Goal: Task Accomplishment & Management: Manage account settings

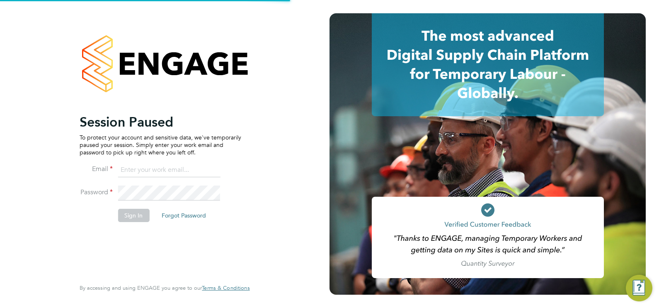
type input "[EMAIL_ADDRESS][DOMAIN_NAME]"
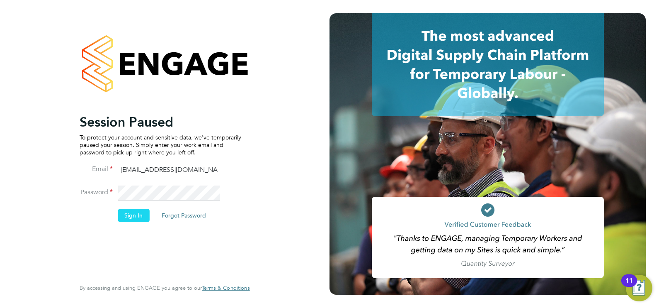
click at [139, 211] on button "Sign In" at bounding box center [134, 215] width 32 height 13
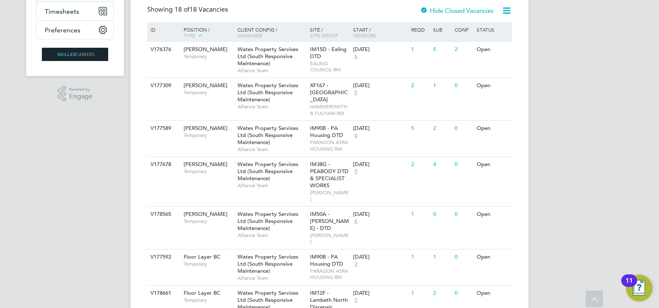
drag, startPoint x: 577, startPoint y: 106, endPoint x: 579, endPoint y: 76, distance: 29.9
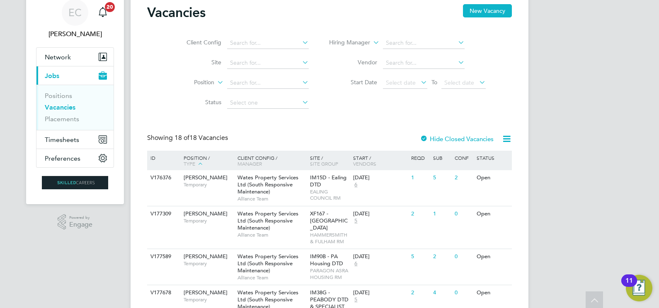
drag, startPoint x: 597, startPoint y: 170, endPoint x: 595, endPoint y: 160, distance: 10.6
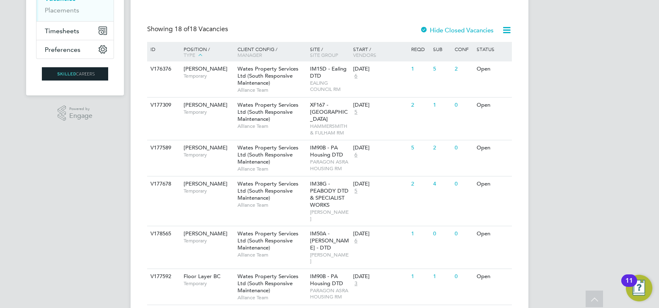
scroll to position [158, 0]
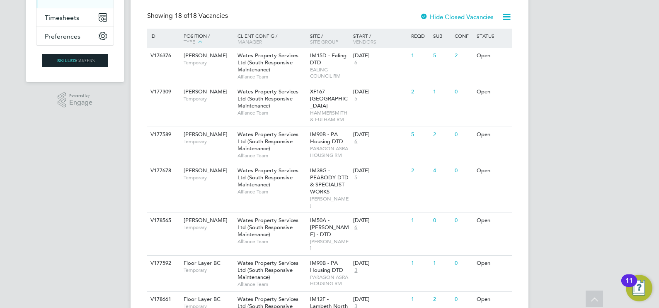
drag, startPoint x: 603, startPoint y: 180, endPoint x: 602, endPoint y: 197, distance: 16.2
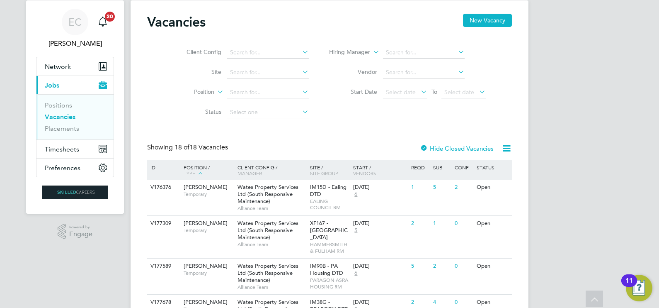
scroll to position [0, 0]
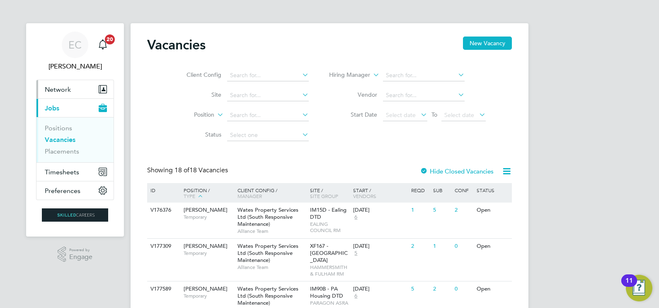
drag, startPoint x: 61, startPoint y: 85, endPoint x: 62, endPoint y: 109, distance: 24.1
click at [61, 85] on span "Network" at bounding box center [58, 89] width 26 height 8
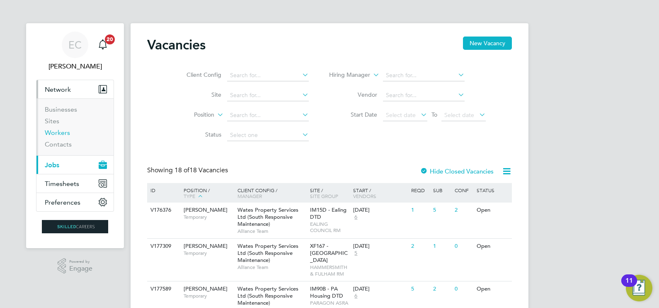
drag, startPoint x: 58, startPoint y: 130, endPoint x: 114, endPoint y: 117, distance: 57.1
click at [58, 130] on link "Workers" at bounding box center [57, 133] width 25 height 8
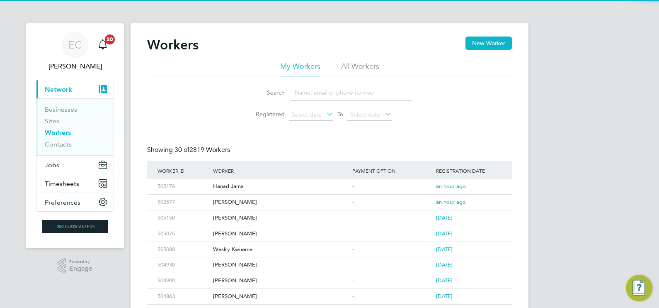
click at [304, 90] on input at bounding box center [351, 93] width 121 height 16
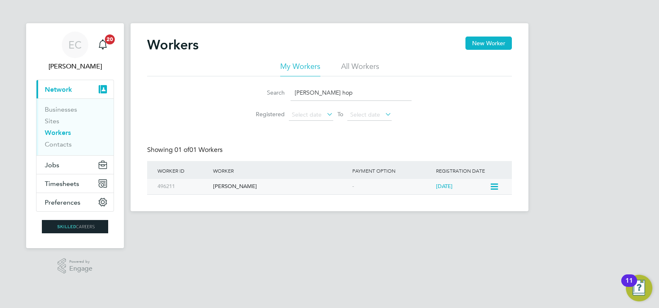
type input "elliott hop"
click at [325, 185] on div "Elliott Hope" at bounding box center [280, 186] width 139 height 15
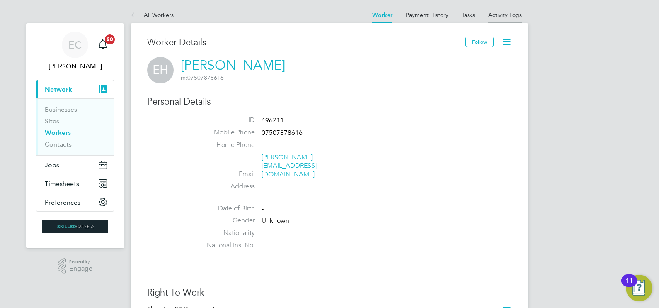
click at [503, 11] on link "Activity Logs" at bounding box center [505, 14] width 34 height 7
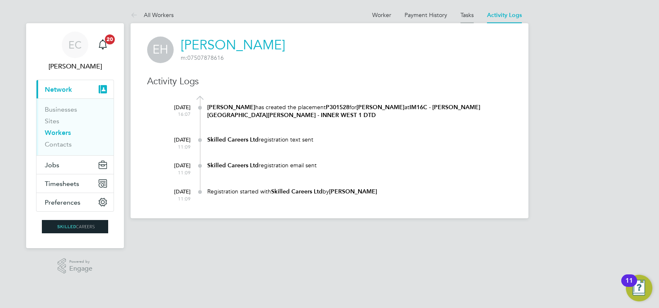
click at [461, 18] on link "Tasks" at bounding box center [467, 14] width 13 height 7
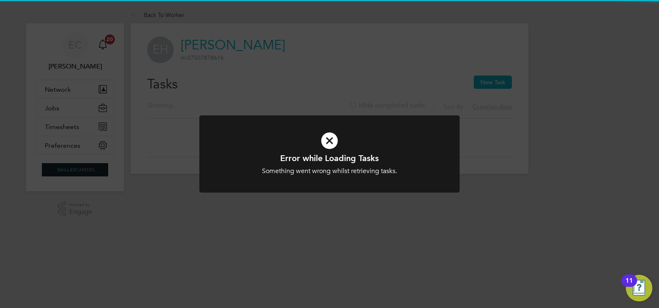
click at [400, 63] on div "Error while Loading Tasks Something went wrong whilst retrieving tasks. Cancel …" at bounding box center [329, 154] width 659 height 308
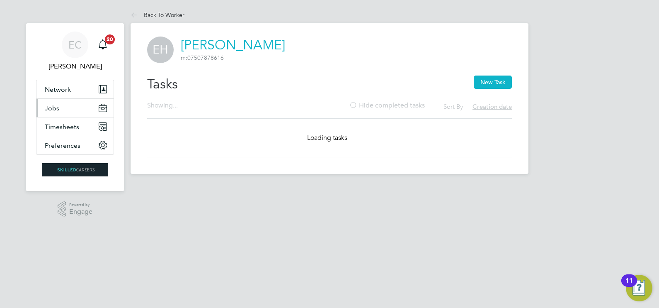
click at [55, 107] on span "Jobs" at bounding box center [52, 108] width 15 height 8
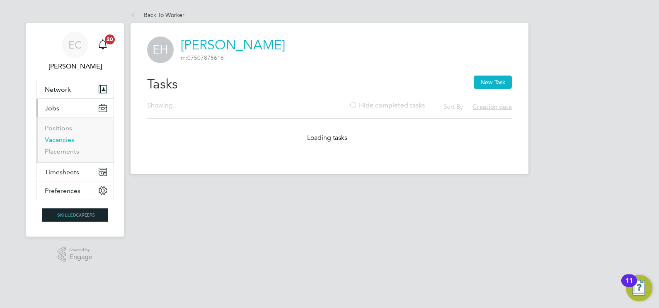
click at [64, 140] on link "Vacancies" at bounding box center [59, 140] width 29 height 8
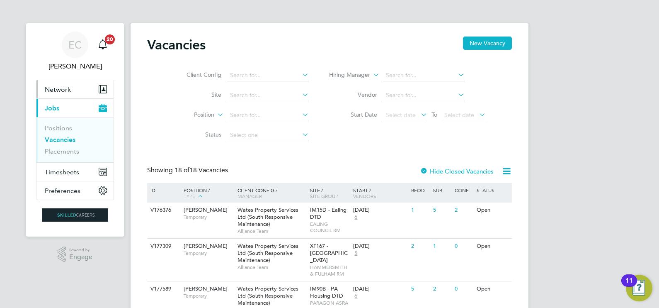
click at [58, 90] on span "Network" at bounding box center [58, 89] width 26 height 8
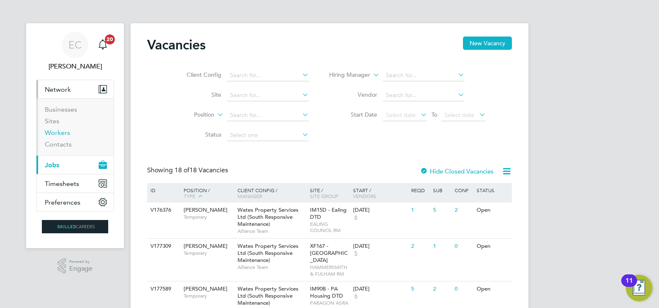
click at [58, 132] on link "Workers" at bounding box center [57, 133] width 25 height 8
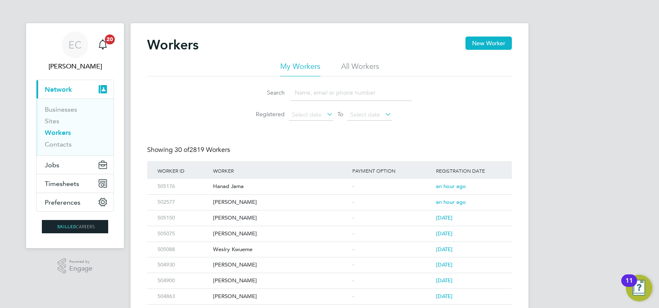
click at [301, 92] on input at bounding box center [351, 93] width 121 height 16
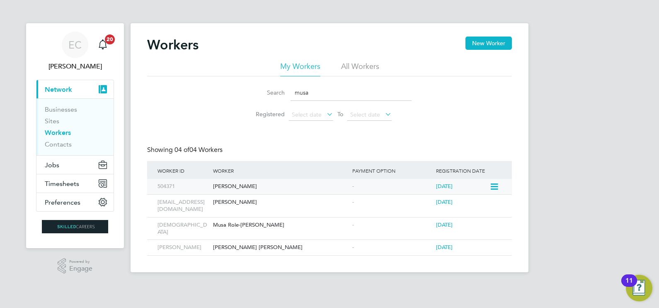
type input "musa"
click at [255, 189] on div "Musa Hassouin" at bounding box center [280, 186] width 139 height 15
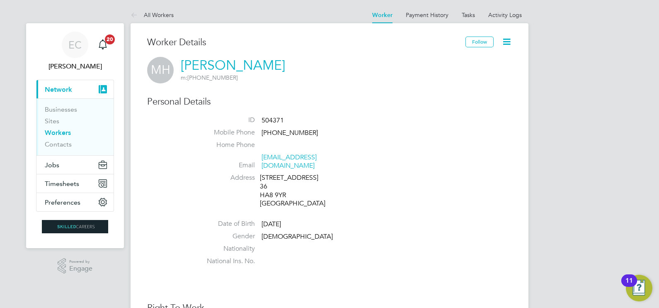
click at [508, 41] on icon at bounding box center [507, 41] width 10 height 10
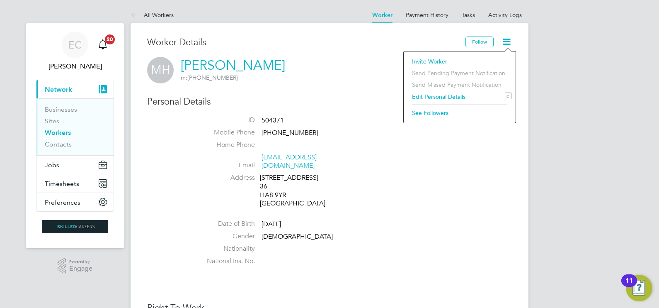
click at [433, 95] on li "Edit Personal Details e" at bounding box center [460, 97] width 104 height 12
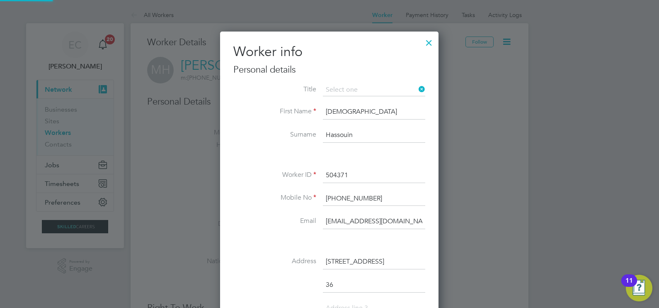
scroll to position [491, 219]
click at [287, 91] on label "Title" at bounding box center [274, 89] width 83 height 9
click at [350, 132] on input "Hassouin" at bounding box center [374, 135] width 102 height 15
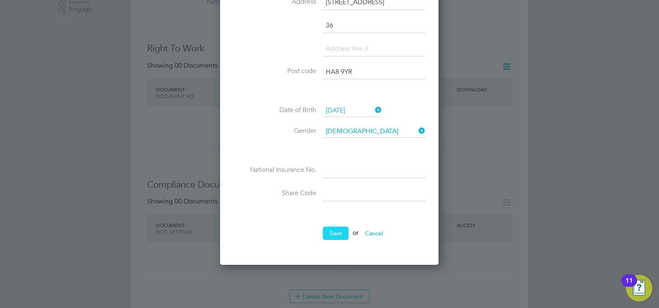
type input "Hassoun"
click at [326, 235] on button "Save" at bounding box center [336, 232] width 26 height 13
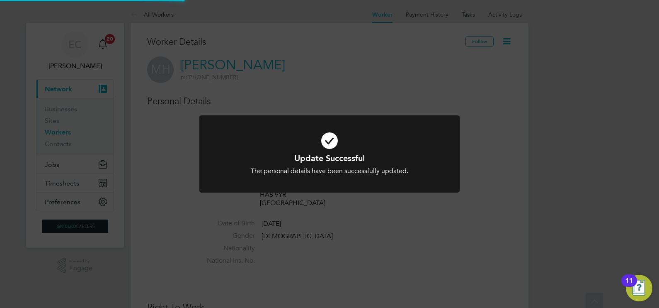
scroll to position [0, 0]
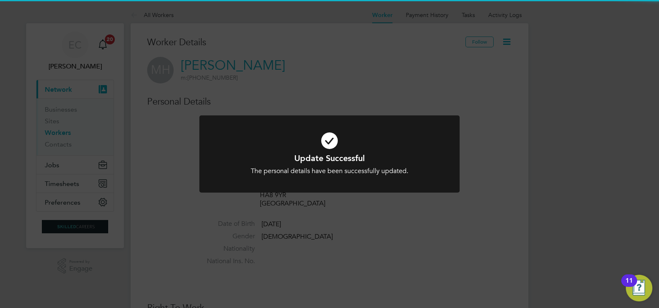
click at [464, 145] on div "Update Successful The personal details have been successfully updated. Cancel O…" at bounding box center [329, 154] width 659 height 308
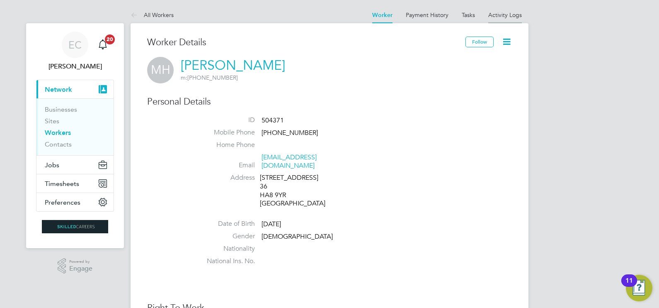
click at [497, 12] on link "Activity Logs" at bounding box center [505, 14] width 34 height 7
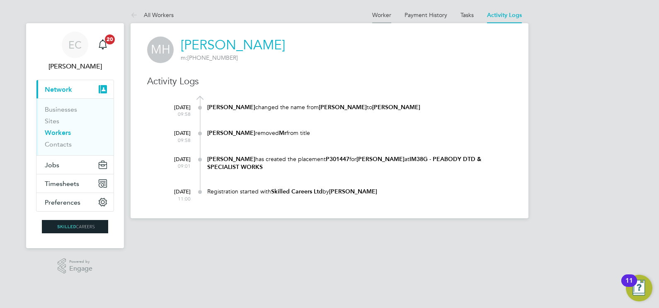
click at [379, 15] on link "Worker" at bounding box center [381, 14] width 19 height 7
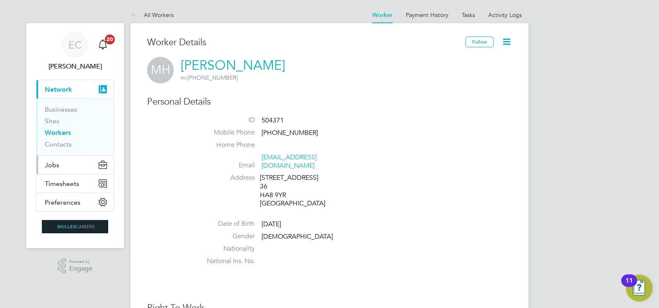
click at [58, 162] on span "Jobs" at bounding box center [52, 165] width 15 height 8
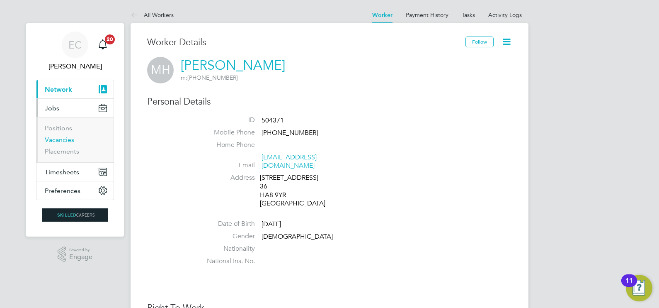
click at [68, 137] on link "Vacancies" at bounding box center [59, 140] width 29 height 8
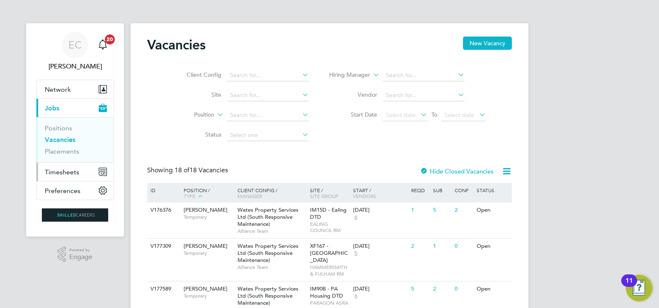
click at [61, 166] on button "Timesheets" at bounding box center [74, 172] width 77 height 18
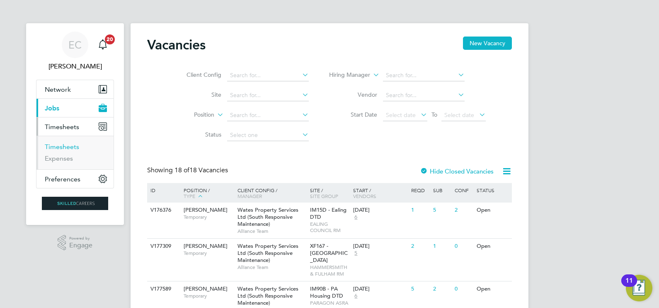
click at [67, 143] on link "Timesheets" at bounding box center [62, 147] width 34 height 8
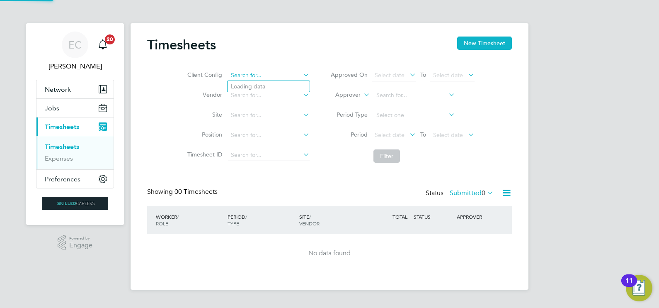
click at [262, 72] on input at bounding box center [269, 76] width 82 height 12
type input "cornel danila"
click at [490, 37] on button "New Timesheet" at bounding box center [484, 42] width 55 height 13
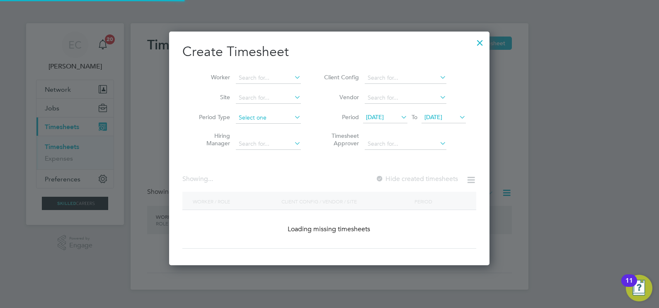
scroll to position [233, 321]
click at [263, 78] on input at bounding box center [268, 78] width 65 height 12
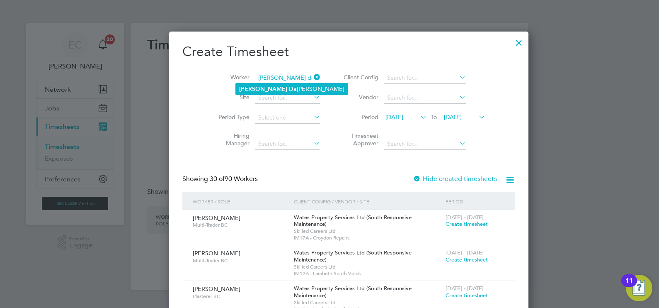
click at [268, 83] on li "Cornel Da nila" at bounding box center [292, 88] width 112 height 11
type input "Cornel Danila"
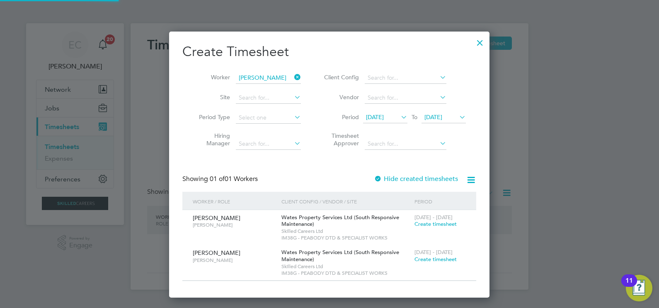
scroll to position [266, 321]
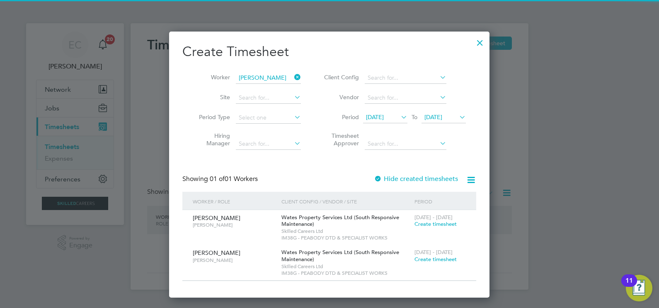
click at [396, 175] on label "Hide created timesheets" at bounding box center [416, 179] width 84 height 8
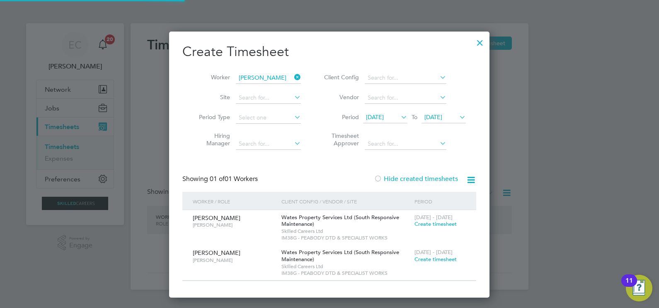
click at [396, 176] on label "Hide created timesheets" at bounding box center [416, 179] width 84 height 8
click at [485, 171] on div "Create Timesheet Worker Cornel Danila Site Period Type Hiring Manager Client Co…" at bounding box center [329, 165] width 320 height 266
click at [302, 76] on li "Worker Cornel Danila" at bounding box center [246, 78] width 129 height 20
click at [293, 78] on icon at bounding box center [293, 77] width 0 height 12
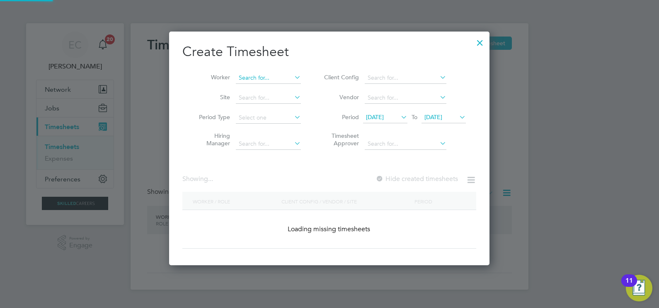
scroll to position [233, 321]
click at [263, 79] on input at bounding box center [268, 78] width 65 height 12
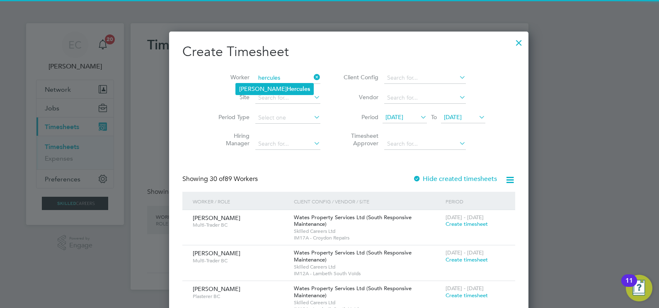
click at [287, 87] on b "Hercules" at bounding box center [298, 88] width 23 height 7
type input "Reece Hercules"
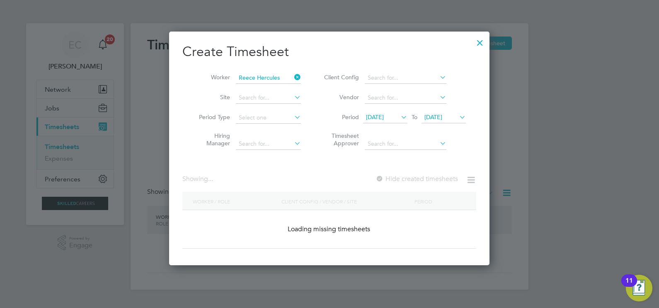
scroll to position [230, 321]
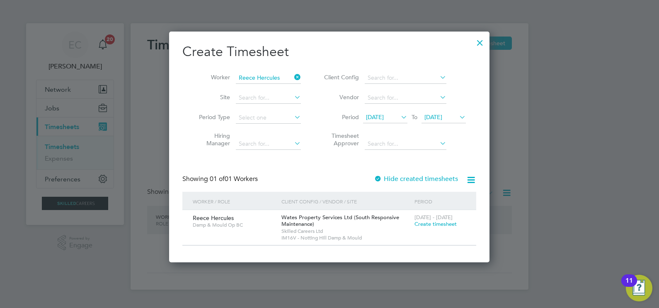
click at [385, 175] on label "Hide created timesheets" at bounding box center [416, 179] width 84 height 8
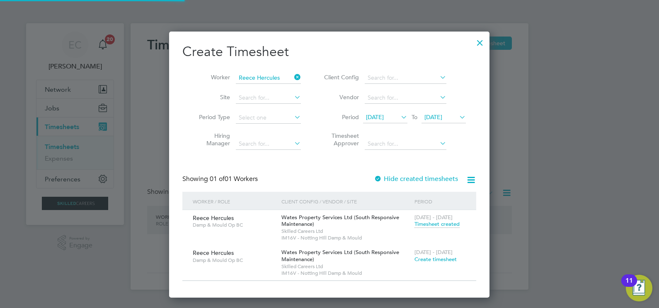
scroll to position [266, 321]
click at [293, 80] on icon at bounding box center [293, 77] width 0 height 12
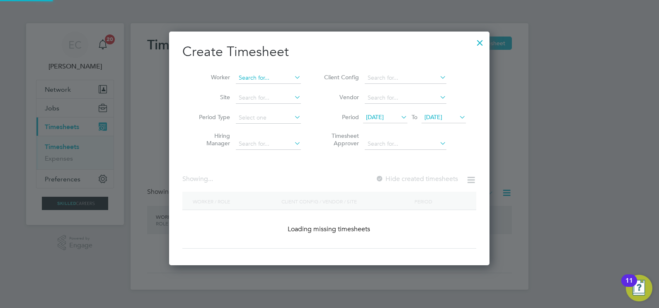
scroll to position [233, 321]
click at [265, 74] on input at bounding box center [268, 78] width 65 height 12
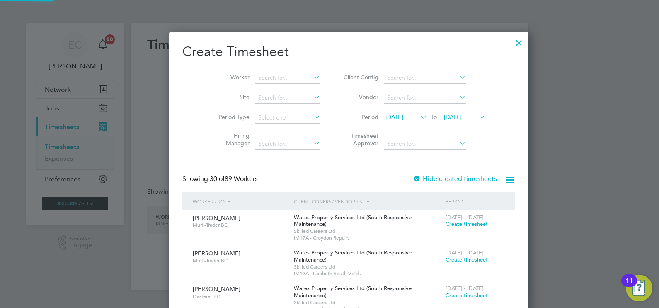
scroll to position [1301, 321]
drag, startPoint x: 480, startPoint y: 41, endPoint x: 468, endPoint y: 23, distance: 21.5
click at [512, 41] on div at bounding box center [519, 40] width 15 height 15
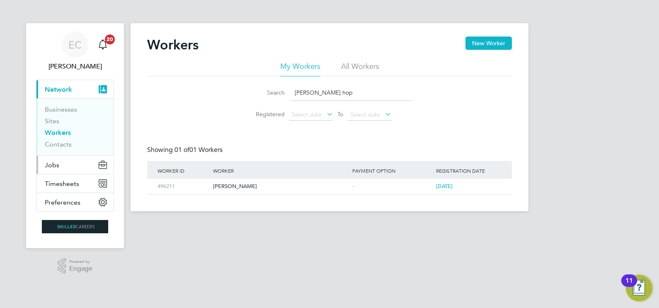
click at [61, 168] on button "Jobs" at bounding box center [74, 164] width 77 height 18
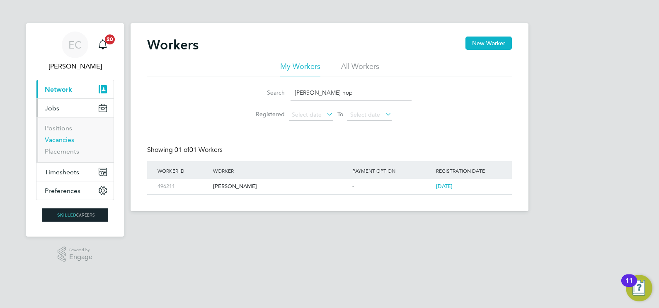
click at [63, 139] on link "Vacancies" at bounding box center [59, 140] width 29 height 8
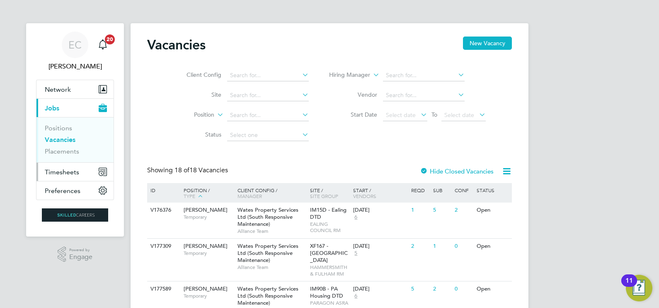
click at [66, 171] on span "Timesheets" at bounding box center [62, 172] width 34 height 8
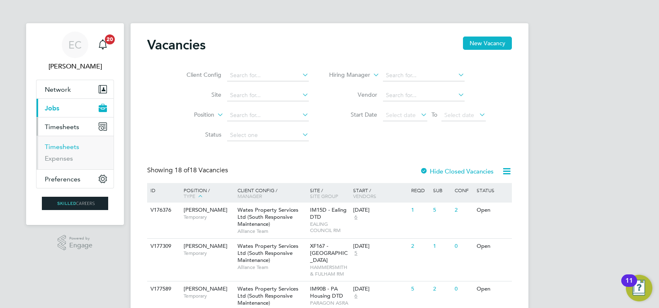
click at [68, 147] on link "Timesheets" at bounding box center [62, 147] width 34 height 8
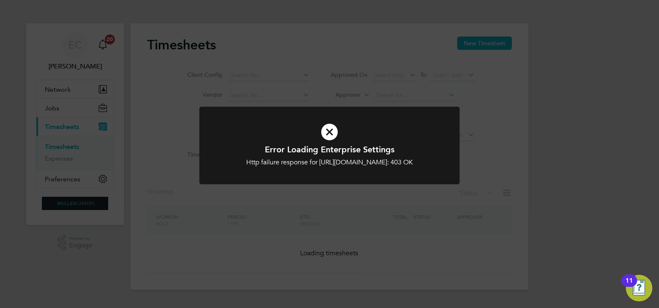
click at [335, 102] on div "Error Loading Enterprise Settings Http failure response for https://skilledcare…" at bounding box center [329, 154] width 659 height 308
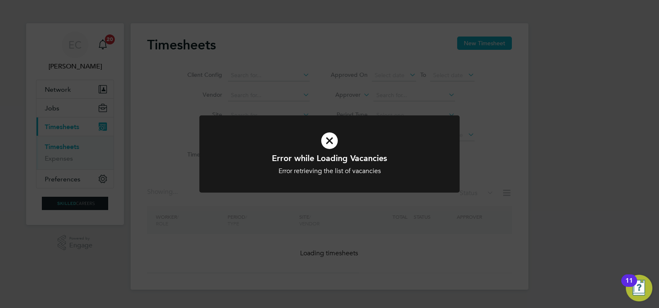
click at [389, 90] on div "Error while Loading Vacancies Error retrieving the list of vacancies Cancel Okay" at bounding box center [329, 154] width 659 height 308
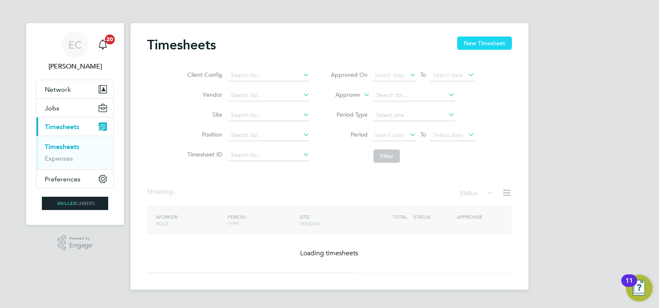
click at [475, 42] on button "New Timesheet" at bounding box center [484, 42] width 55 height 13
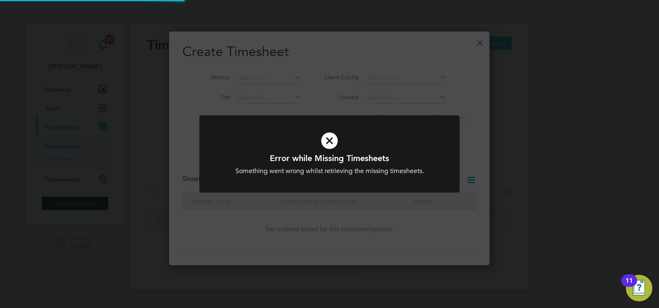
scroll to position [233, 321]
drag, startPoint x: 344, startPoint y: 104, endPoint x: 392, endPoint y: 87, distance: 50.9
click at [344, 104] on div "Error while Missing Timesheets Something went wrong whilst retrieving the missi…" at bounding box center [329, 154] width 659 height 308
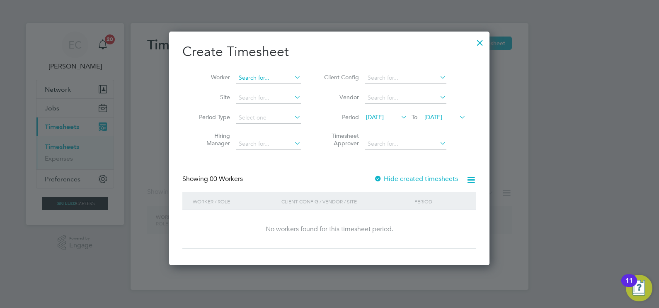
click at [269, 77] on input at bounding box center [268, 78] width 65 height 12
type input "v"
type input "casc"
click at [175, 34] on div "Create Timesheet Worker casc Site Period Type Hiring Manager Client Config Vend…" at bounding box center [329, 148] width 320 height 233
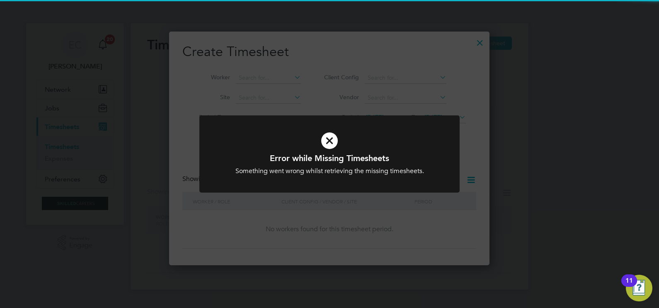
click at [478, 61] on div "Error while Missing Timesheets Something went wrong whilst retrieving the missi…" at bounding box center [329, 154] width 659 height 308
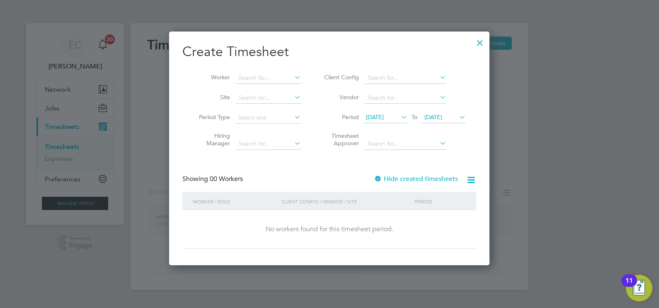
click at [480, 41] on div at bounding box center [480, 40] width 15 height 15
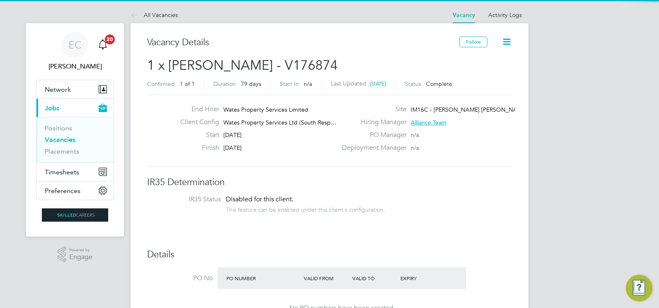
click at [64, 141] on link "Vacancies" at bounding box center [60, 140] width 31 height 8
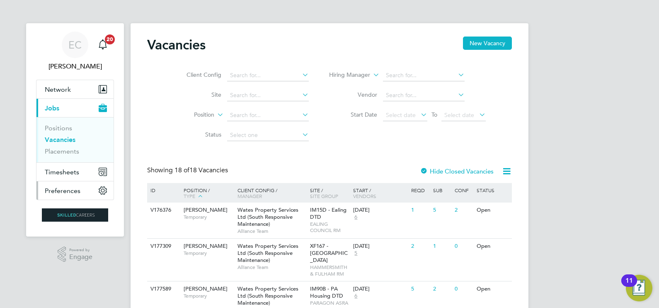
scroll to position [51, 0]
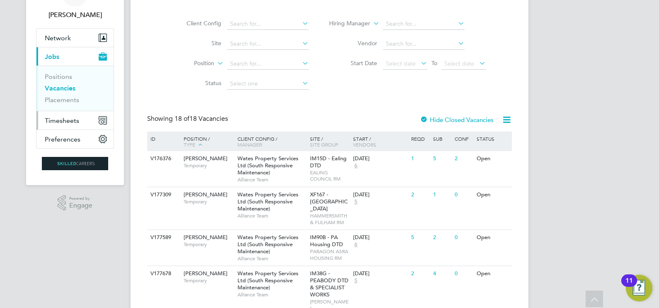
drag, startPoint x: 51, startPoint y: 119, endPoint x: 65, endPoint y: 127, distance: 15.8
click at [52, 119] on span "Timesheets" at bounding box center [62, 121] width 34 height 8
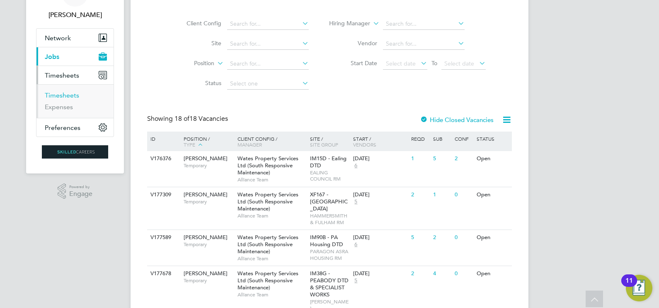
click at [68, 93] on link "Timesheets" at bounding box center [62, 95] width 34 height 8
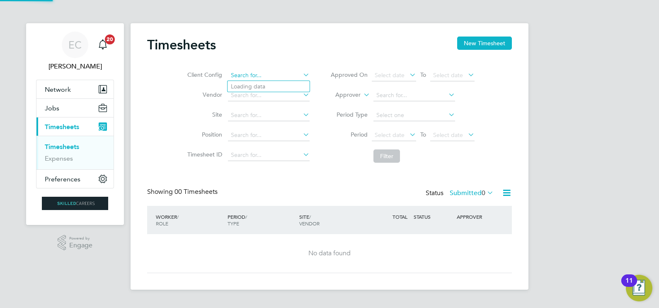
click at [260, 76] on input at bounding box center [269, 76] width 82 height 12
click at [479, 45] on button "New Timesheet" at bounding box center [484, 42] width 55 height 13
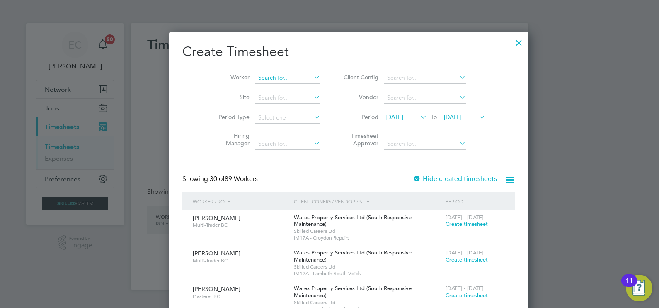
scroll to position [1301, 321]
click at [260, 77] on input at bounding box center [287, 78] width 65 height 12
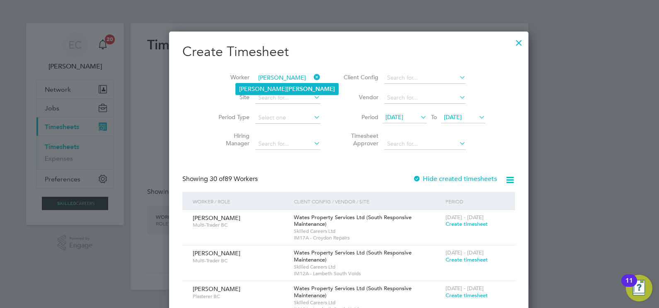
click at [287, 88] on b "Cascio" at bounding box center [311, 88] width 48 height 7
type input "Vincenzo Cascio"
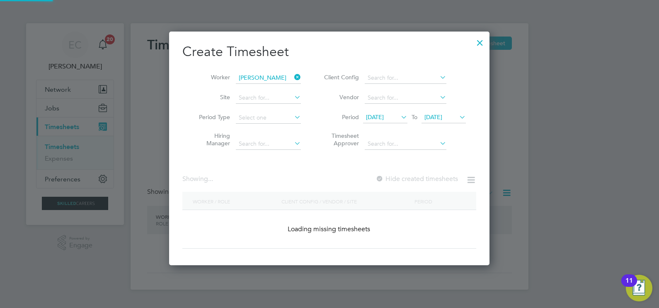
scroll to position [4, 4]
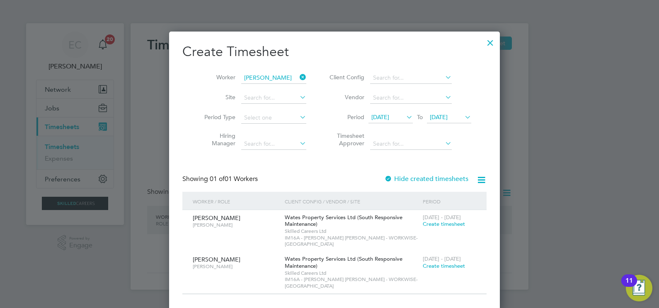
click at [422, 182] on div "Hide created timesheets" at bounding box center [427, 179] width 86 height 9
click at [420, 177] on label "Hide created timesheets" at bounding box center [426, 179] width 84 height 8
click at [392, 121] on span "12 Aug 2025" at bounding box center [391, 117] width 44 height 11
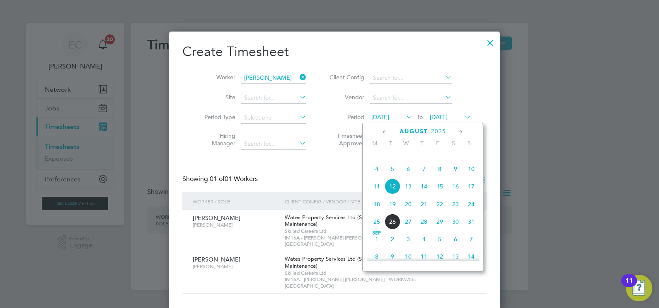
click at [383, 128] on icon at bounding box center [385, 131] width 8 height 9
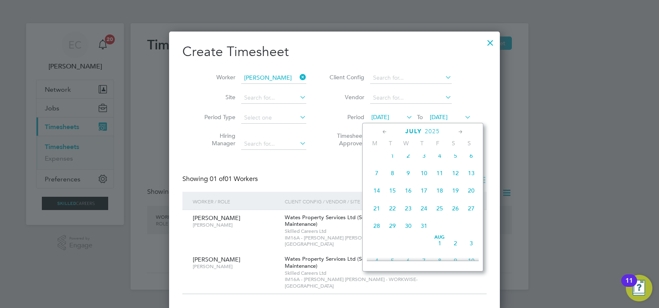
click at [377, 178] on span "7" at bounding box center [377, 173] width 16 height 16
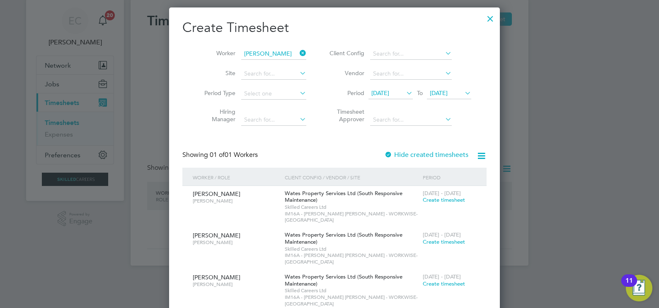
click at [403, 148] on div "Create Timesheet Worker Vincenzo Cascio Site Period Type Hiring Manager Client …" at bounding box center [334, 165] width 304 height 292
click at [404, 153] on label "Hide created timesheets" at bounding box center [426, 155] width 84 height 8
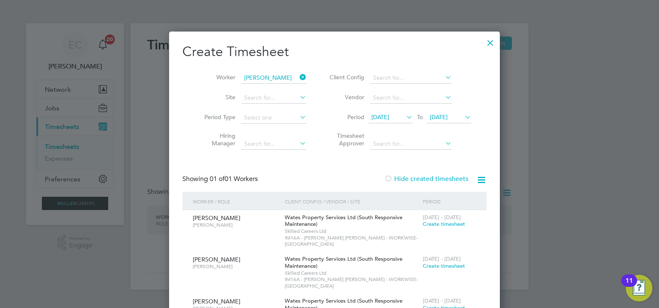
click at [415, 179] on label "Hide created timesheets" at bounding box center [426, 179] width 84 height 8
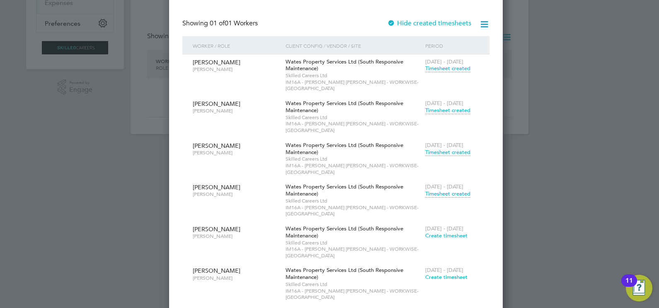
click at [433, 190] on span "Timesheet created" at bounding box center [447, 193] width 45 height 7
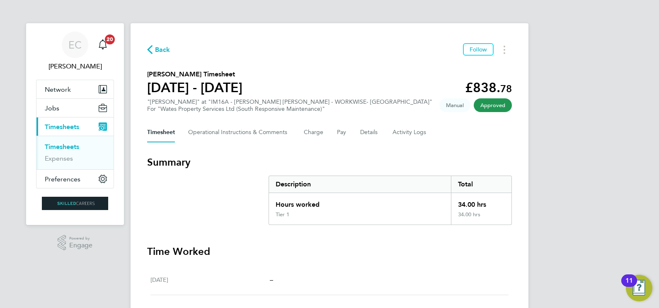
click at [156, 50] on span "Back" at bounding box center [162, 50] width 15 height 10
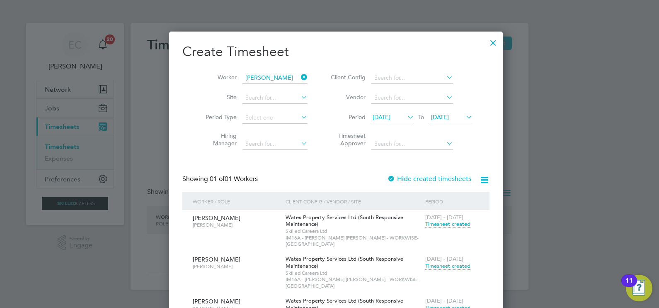
click at [299, 76] on icon at bounding box center [299, 77] width 0 height 12
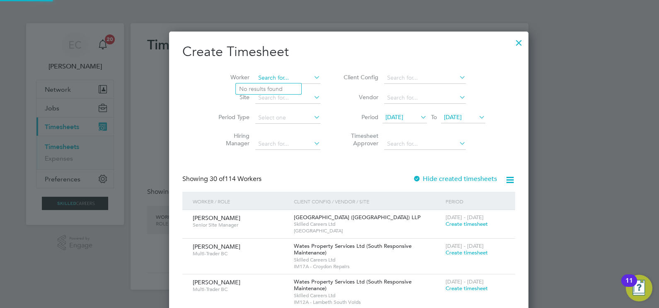
drag, startPoint x: 269, startPoint y: 80, endPoint x: 245, endPoint y: 77, distance: 24.7
click at [269, 79] on input at bounding box center [287, 78] width 65 height 12
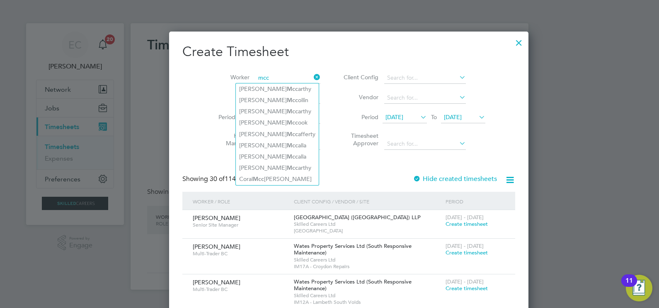
click at [255, 77] on input "mcc" at bounding box center [287, 78] width 65 height 12
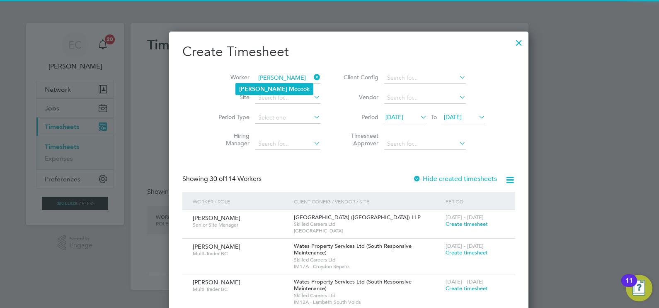
click at [250, 87] on b "Lloyd" at bounding box center [263, 88] width 48 height 7
type input "Lloyd Mccook"
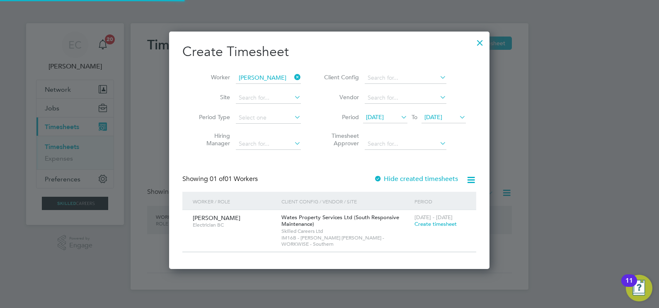
click at [394, 180] on label "Hide created timesheets" at bounding box center [416, 179] width 84 height 8
click at [393, 180] on label "Hide created timesheets" at bounding box center [416, 179] width 84 height 8
click at [384, 117] on span "07 Jul 2025" at bounding box center [375, 116] width 18 height 7
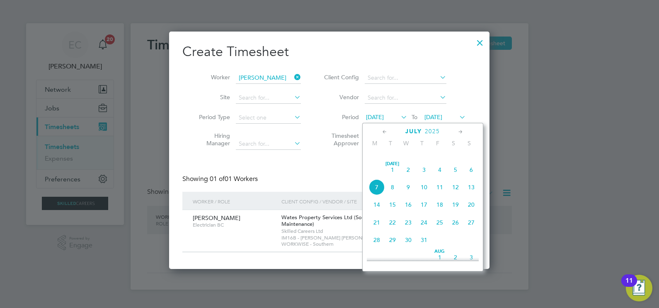
click at [383, 129] on icon at bounding box center [385, 131] width 8 height 9
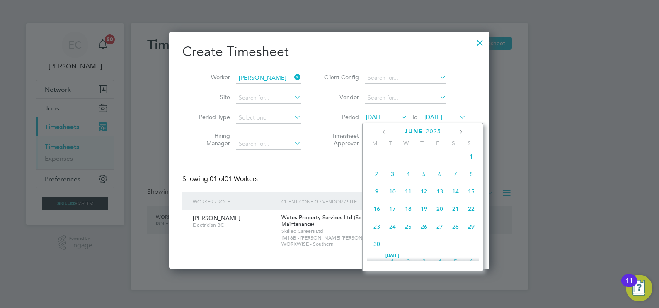
click at [376, 178] on span "2" at bounding box center [377, 174] width 16 height 16
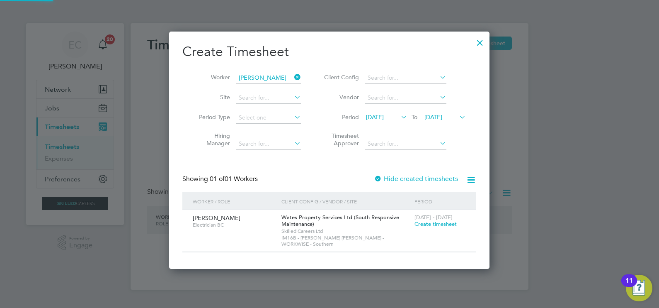
click at [430, 176] on label "Hide created timesheets" at bounding box center [416, 179] width 84 height 8
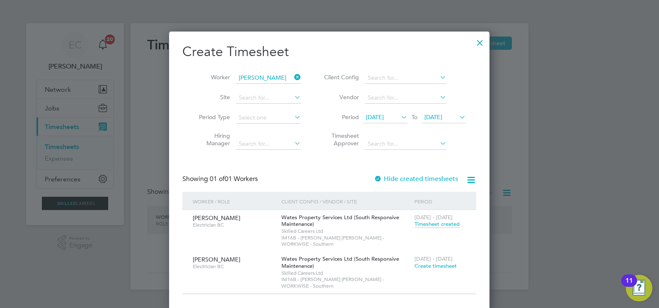
click at [439, 224] on span "Timesheet created" at bounding box center [437, 223] width 45 height 7
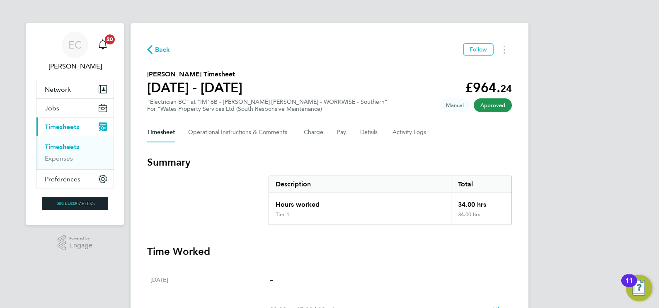
click at [162, 49] on span "Back" at bounding box center [162, 50] width 15 height 10
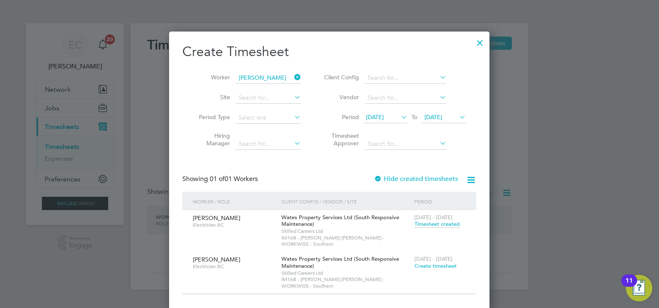
click at [293, 79] on icon at bounding box center [293, 77] width 0 height 12
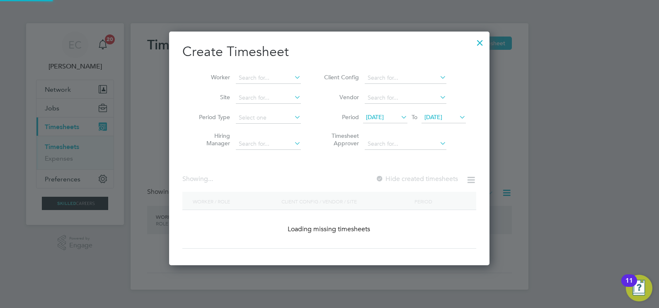
scroll to position [233, 321]
click at [281, 75] on input at bounding box center [268, 78] width 65 height 12
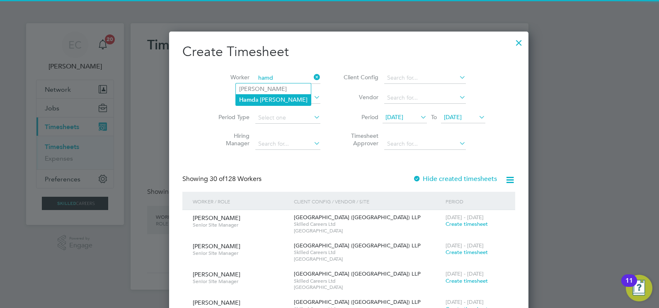
click at [277, 100] on li "Hamd a Mohamed" at bounding box center [273, 99] width 75 height 11
type input "Hamda Mohamed"
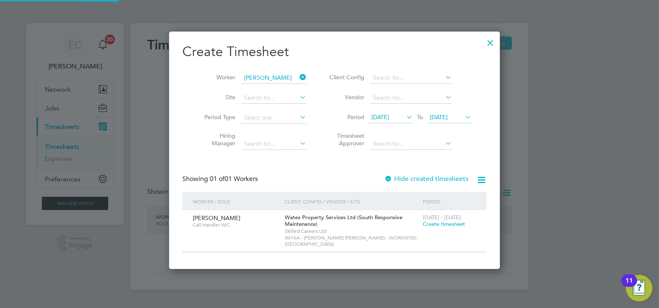
scroll to position [230, 321]
click at [439, 177] on label "Hide created timesheets" at bounding box center [426, 179] width 84 height 8
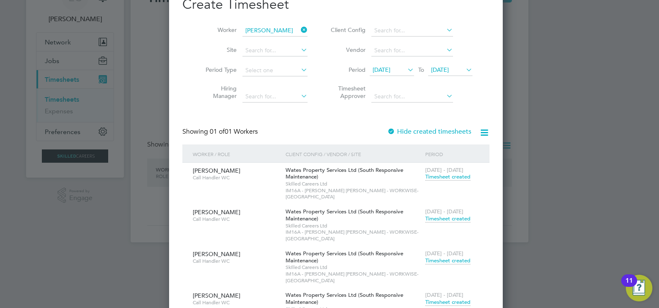
scroll to position [95, 0]
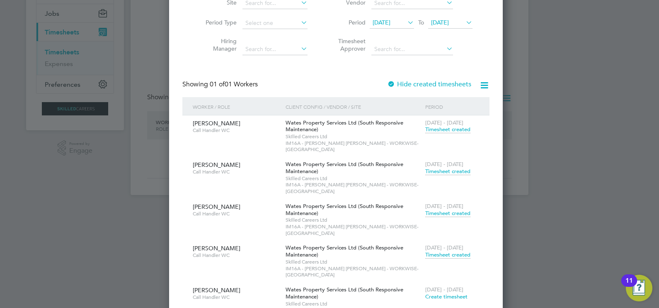
click at [446, 293] on span "Create timesheet" at bounding box center [446, 296] width 42 height 7
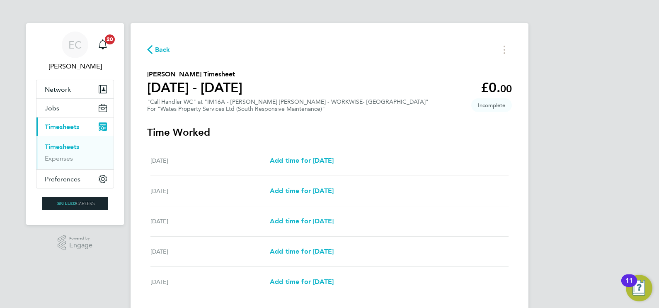
click at [64, 147] on link "Timesheets" at bounding box center [62, 147] width 34 height 8
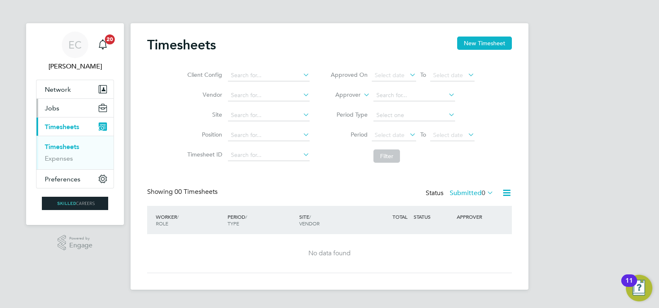
click at [63, 112] on button "Jobs" at bounding box center [74, 108] width 77 height 18
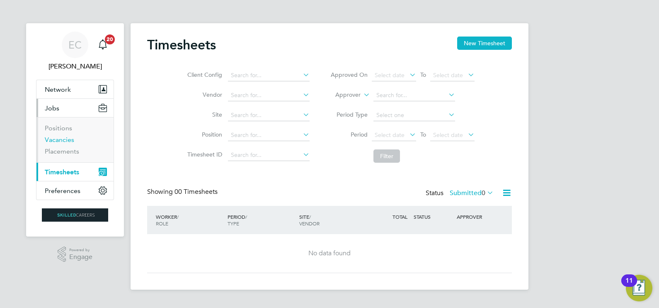
click at [61, 143] on link "Vacancies" at bounding box center [59, 140] width 29 height 8
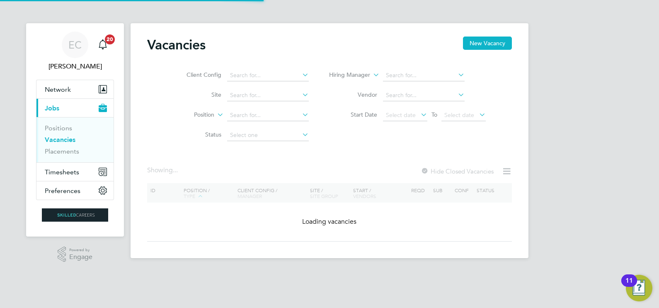
click at [60, 140] on link "Vacancies" at bounding box center [60, 140] width 31 height 8
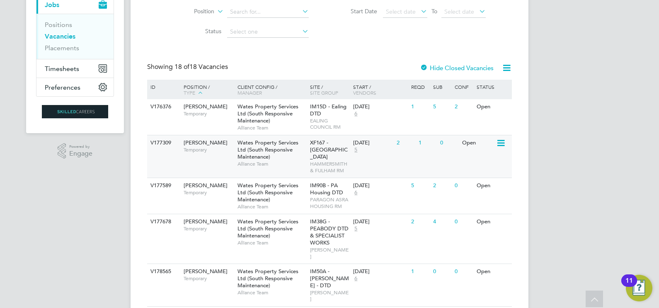
scroll to position [155, 0]
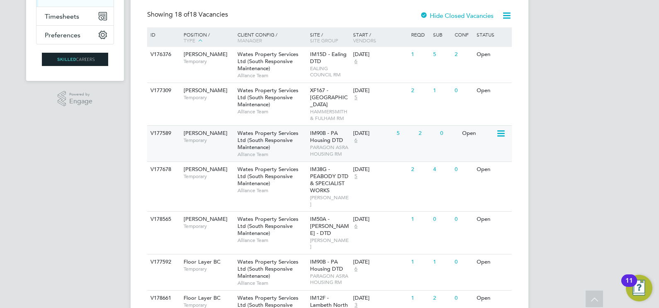
click at [388, 137] on div "14 Aug 2025 6" at bounding box center [373, 137] width 44 height 22
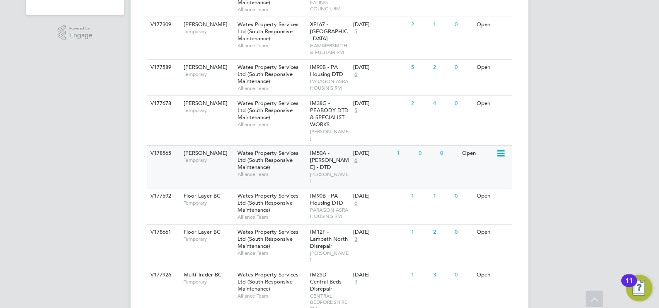
scroll to position [259, 0]
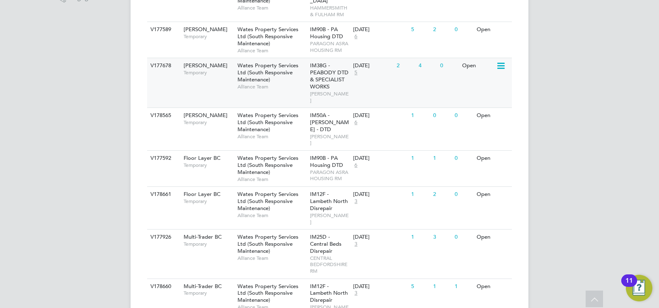
click at [350, 90] on div "IM38G - PEABODY DTD & SPECIALIST WORKS PEABODY RM" at bounding box center [330, 82] width 44 height 49
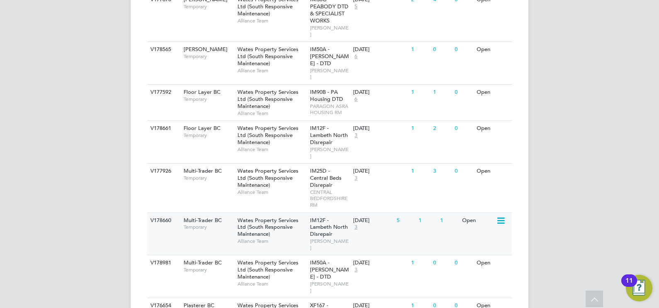
scroll to position [362, 0]
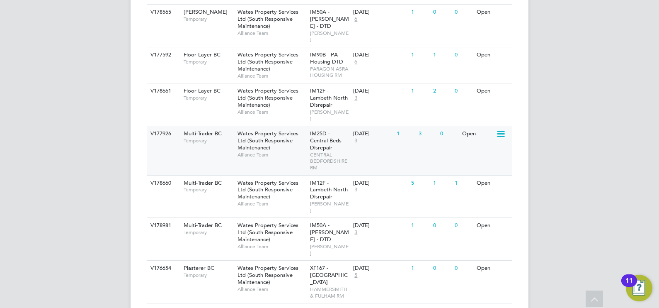
click at [360, 133] on div "V177926 Multi-Trader BC Temporary Wates Property Services Ltd (South Responsive…" at bounding box center [329, 150] width 365 height 49
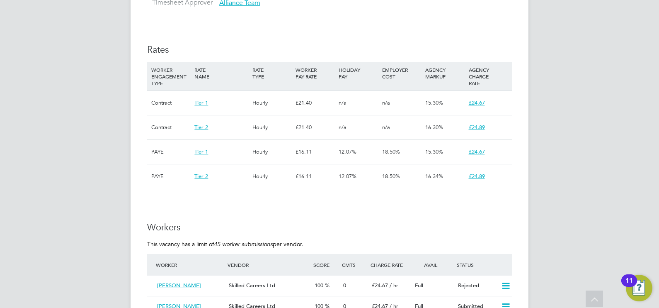
scroll to position [570, 0]
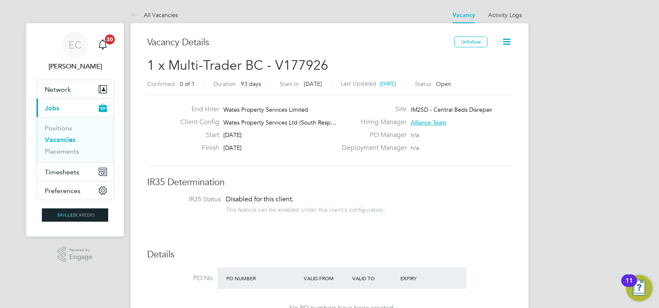
click at [64, 139] on link "Vacancies" at bounding box center [60, 140] width 31 height 8
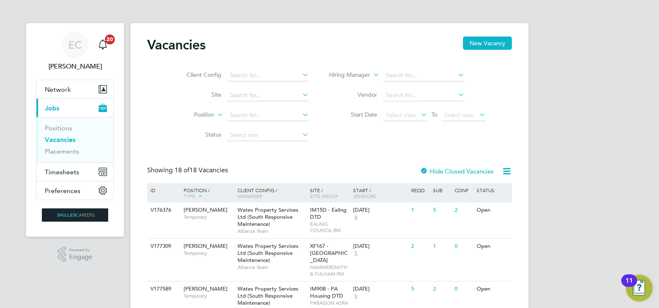
drag, startPoint x: 571, startPoint y: 175, endPoint x: 557, endPoint y: 1, distance: 174.7
click at [62, 170] on span "Timesheets" at bounding box center [62, 172] width 34 height 8
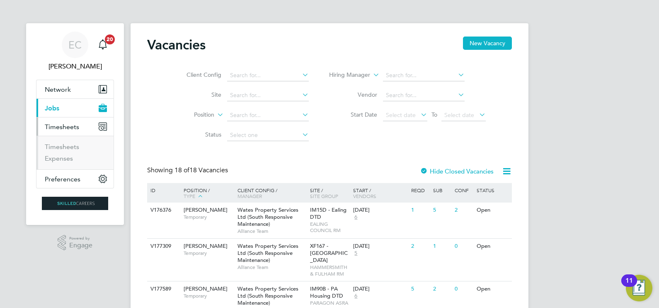
click at [67, 141] on ul "Timesheets Expenses" at bounding box center [74, 153] width 77 height 34
click at [66, 144] on link "Timesheets" at bounding box center [62, 147] width 34 height 8
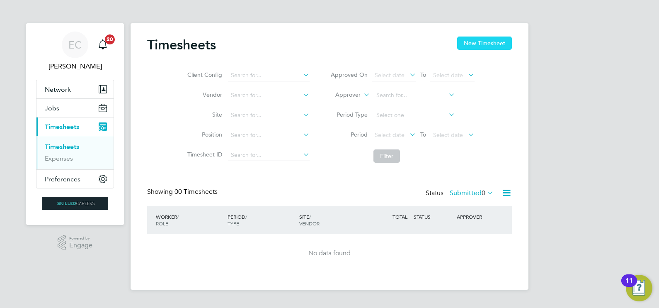
click at [487, 37] on button "New Timesheet" at bounding box center [484, 42] width 55 height 13
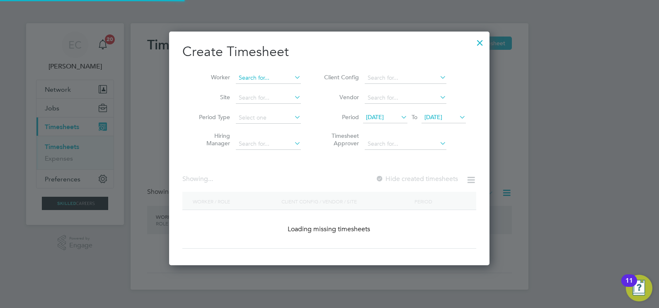
scroll to position [1336, 321]
click at [268, 77] on input at bounding box center [268, 78] width 65 height 12
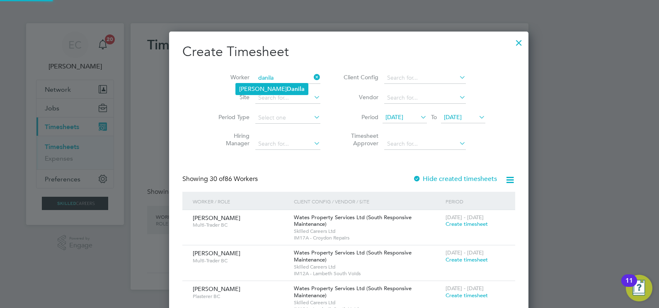
click at [280, 92] on li "[PERSON_NAME]" at bounding box center [272, 88] width 72 height 11
type input "[PERSON_NAME]"
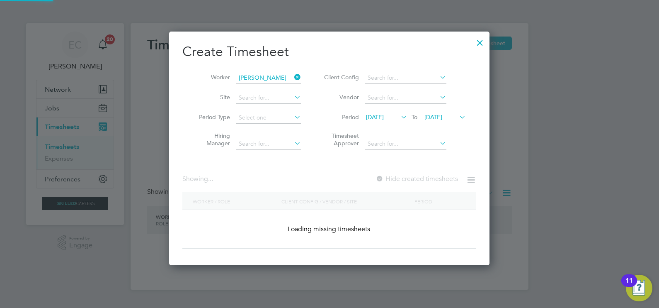
scroll to position [266, 321]
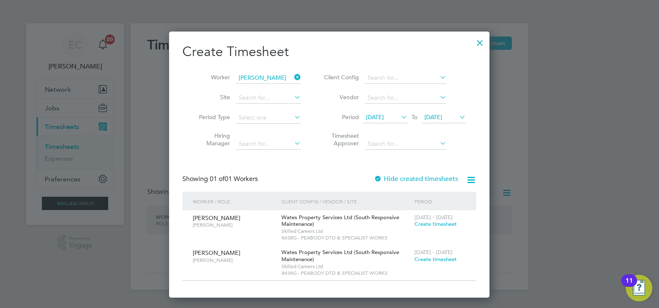
click at [293, 77] on icon at bounding box center [293, 77] width 0 height 12
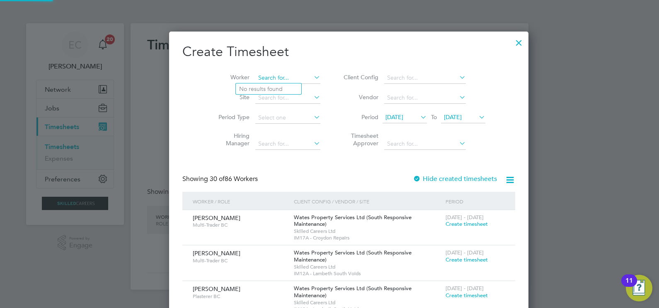
click at [278, 77] on input at bounding box center [287, 78] width 65 height 12
click at [278, 89] on li "[PERSON_NAME] les" at bounding box center [274, 88] width 77 height 11
type input "Reece Hercules"
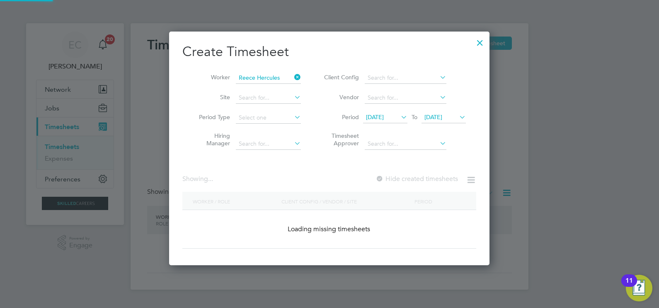
scroll to position [230, 321]
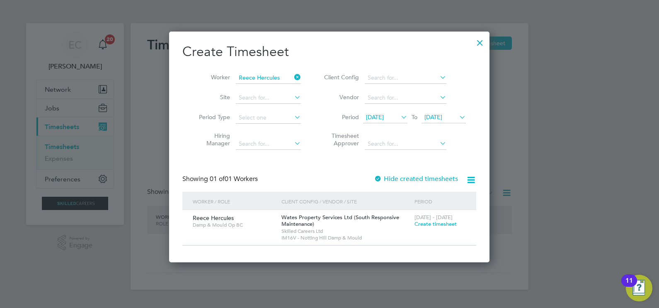
click at [293, 75] on icon at bounding box center [293, 77] width 0 height 12
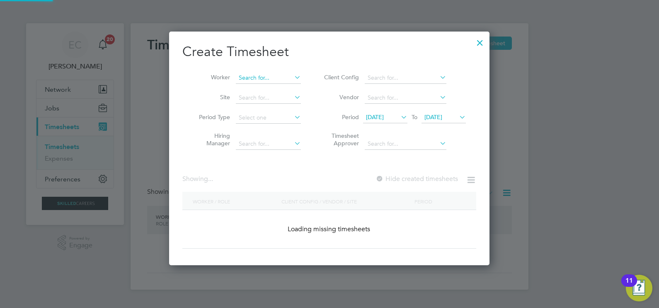
scroll to position [233, 321]
click at [282, 77] on input at bounding box center [268, 78] width 65 height 12
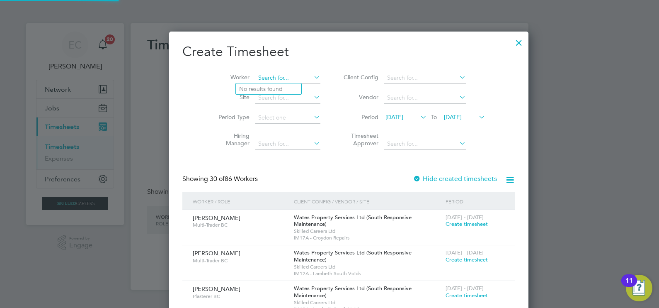
scroll to position [1336, 321]
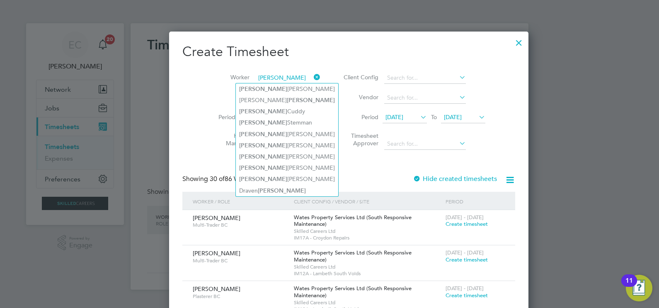
click at [255, 78] on input "[PERSON_NAME]" at bounding box center [287, 78] width 65 height 12
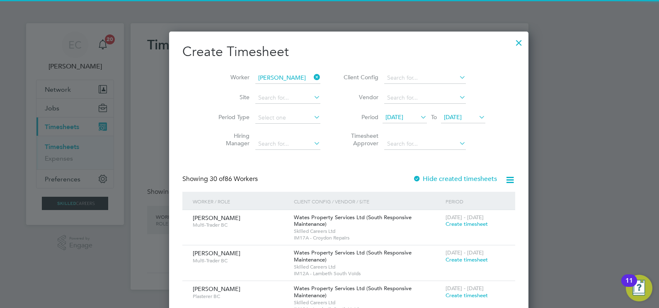
click at [289, 85] on b "[PERSON_NAME]" at bounding box center [313, 88] width 48 height 7
type input "[PERSON_NAME]"
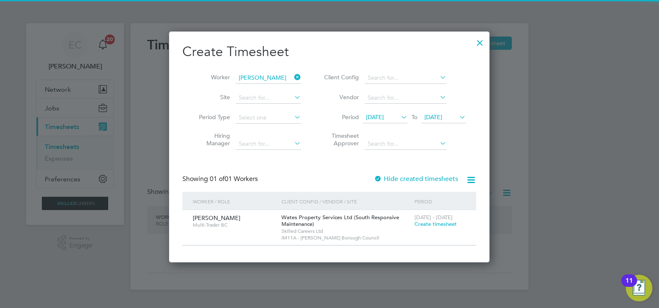
click at [293, 75] on icon at bounding box center [293, 77] width 0 height 12
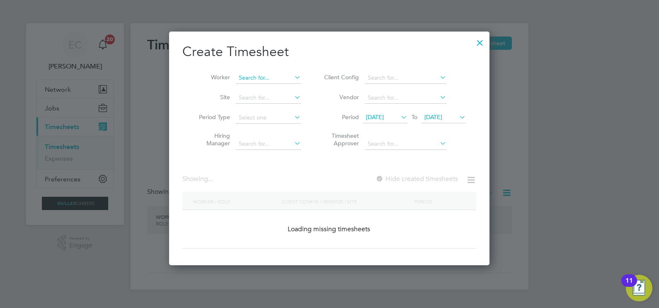
click at [274, 79] on input at bounding box center [268, 78] width 65 height 12
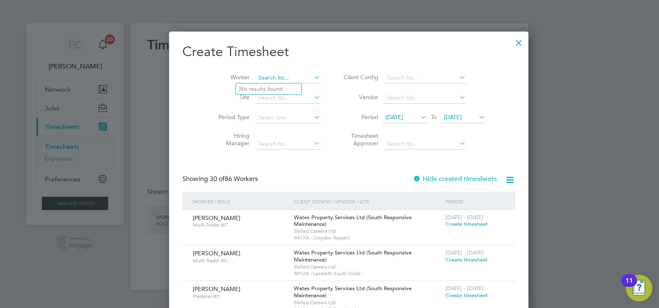
scroll to position [1336, 321]
click at [287, 88] on b "Beest" at bounding box center [294, 88] width 15 height 7
type input "[PERSON_NAME]"
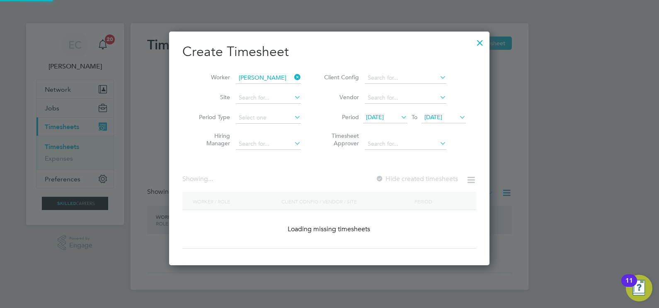
scroll to position [230, 321]
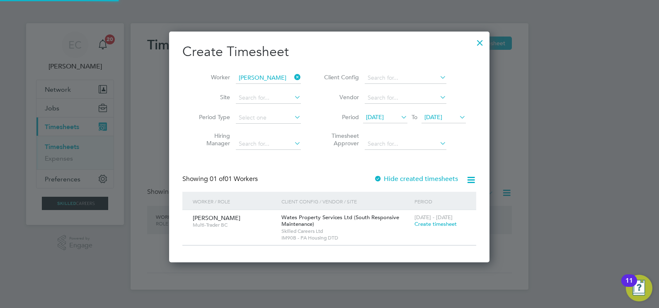
click at [293, 76] on icon at bounding box center [293, 77] width 0 height 12
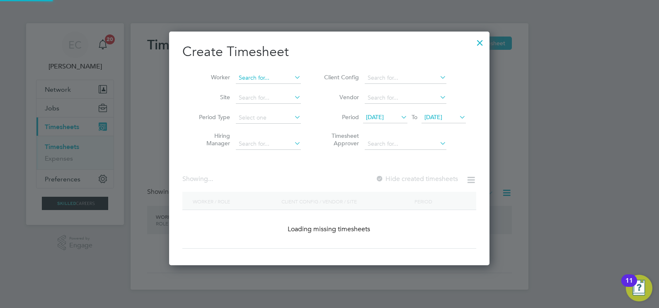
scroll to position [233, 321]
click at [274, 76] on input at bounding box center [268, 78] width 65 height 12
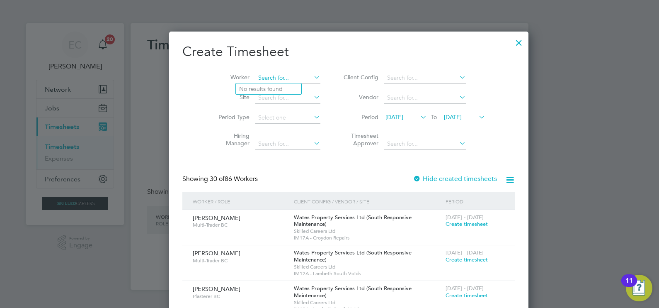
scroll to position [1336, 321]
type input "o"
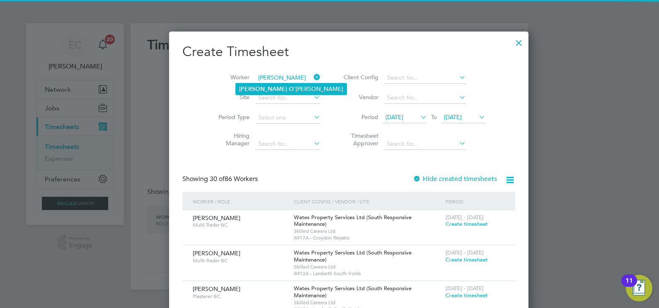
click at [253, 86] on b "[PERSON_NAME]" at bounding box center [263, 88] width 48 height 7
type input "[PERSON_NAME]"
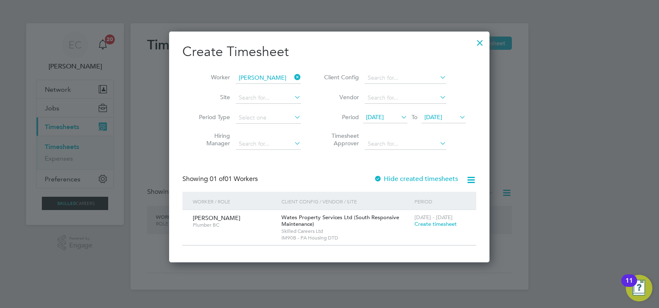
click at [293, 78] on icon at bounding box center [293, 77] width 0 height 12
